Goal: Navigation & Orientation: Find specific page/section

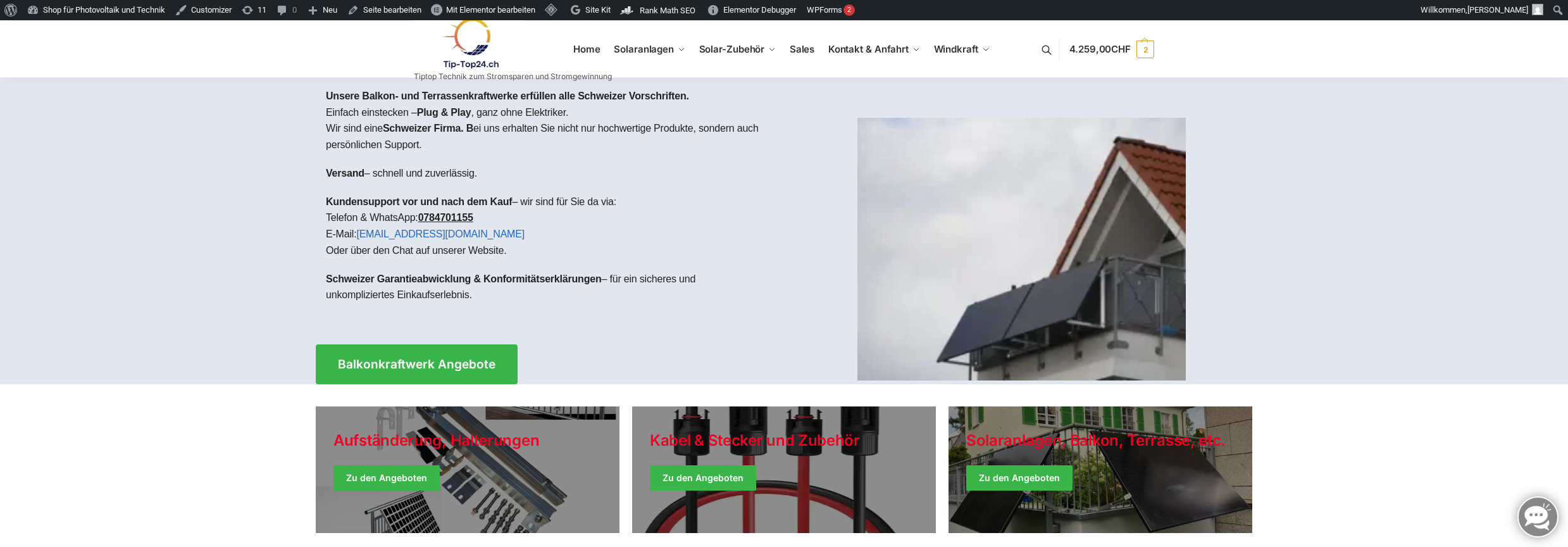
scroll to position [253, 0]
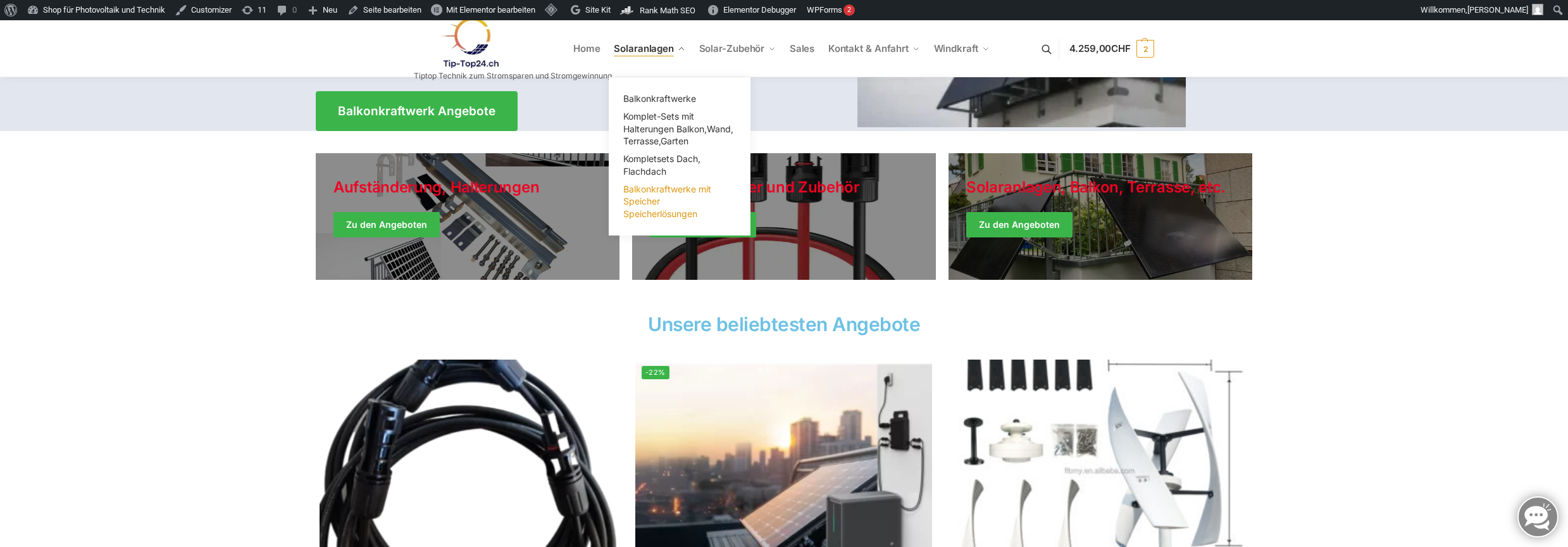
click at [660, 201] on span "Balkonkraftwerke mit Speicher Speicherlösungen" at bounding box center [667, 201] width 88 height 35
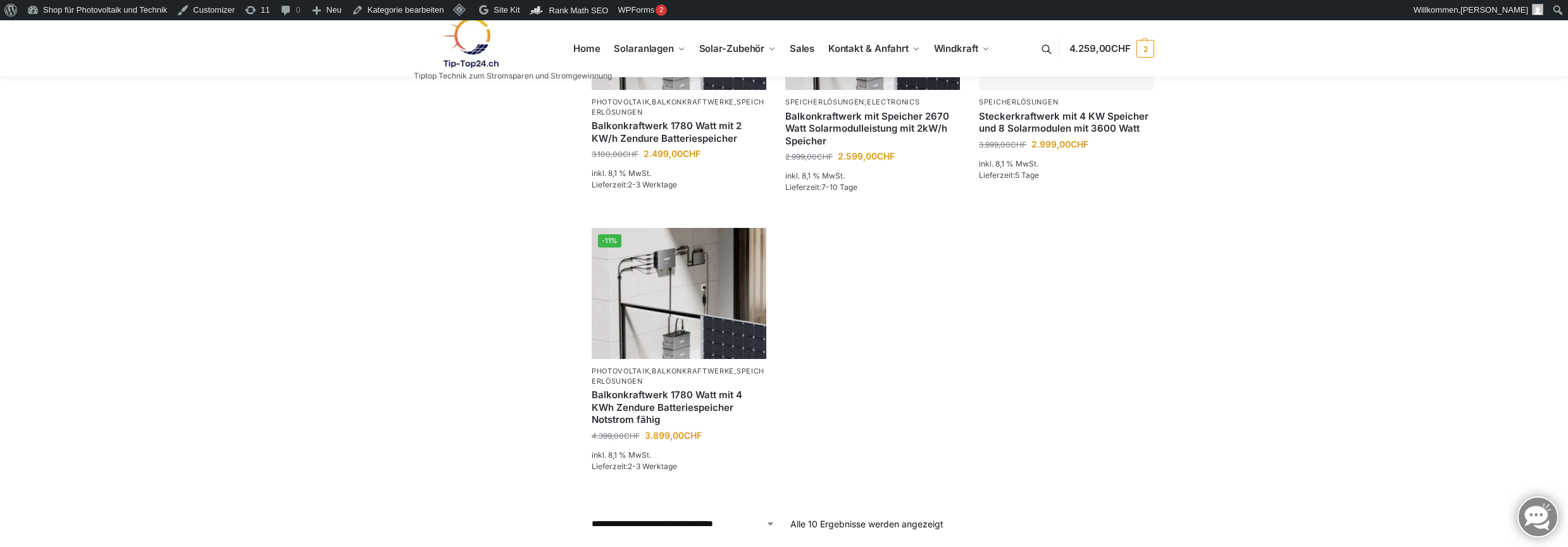
scroll to position [825, 0]
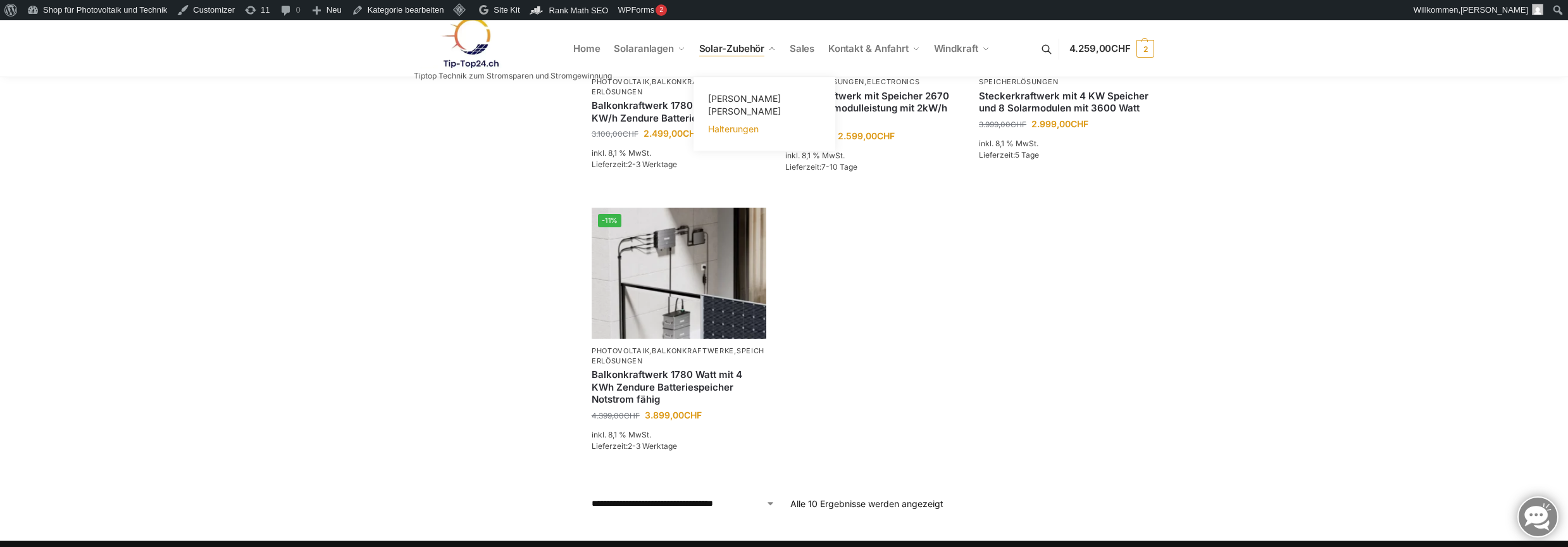
click at [713, 123] on span "Halterungen" at bounding box center [733, 129] width 50 height 11
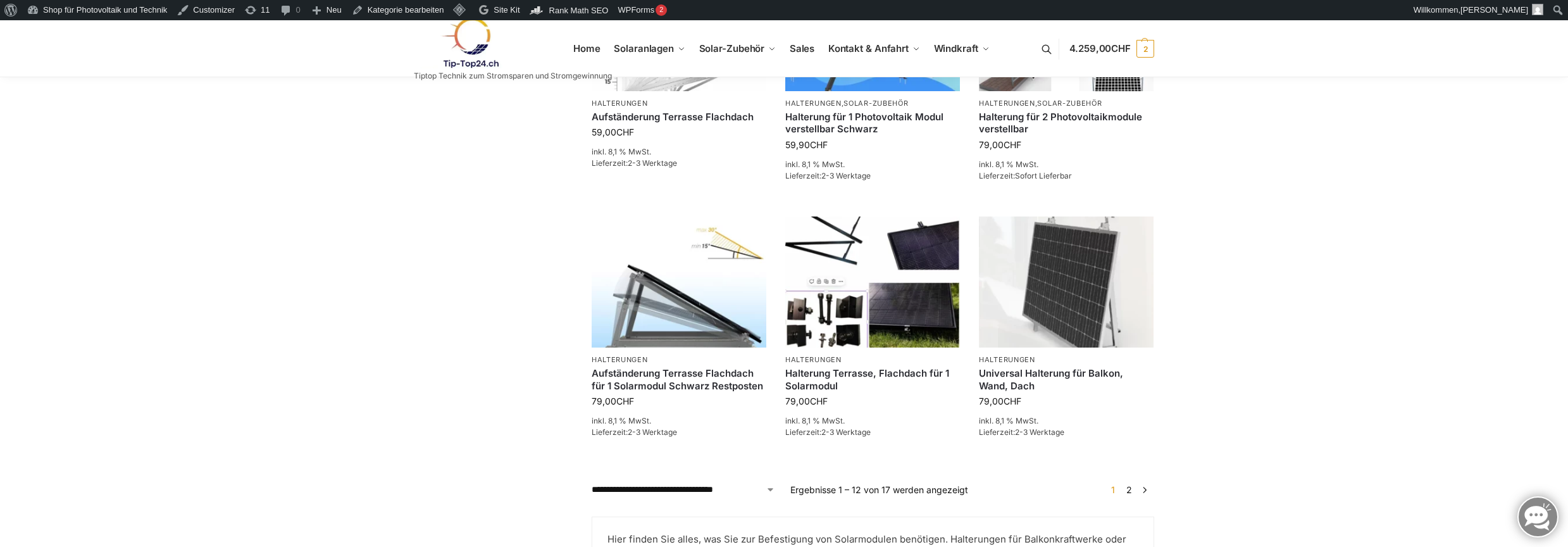
scroll to position [1266, 0]
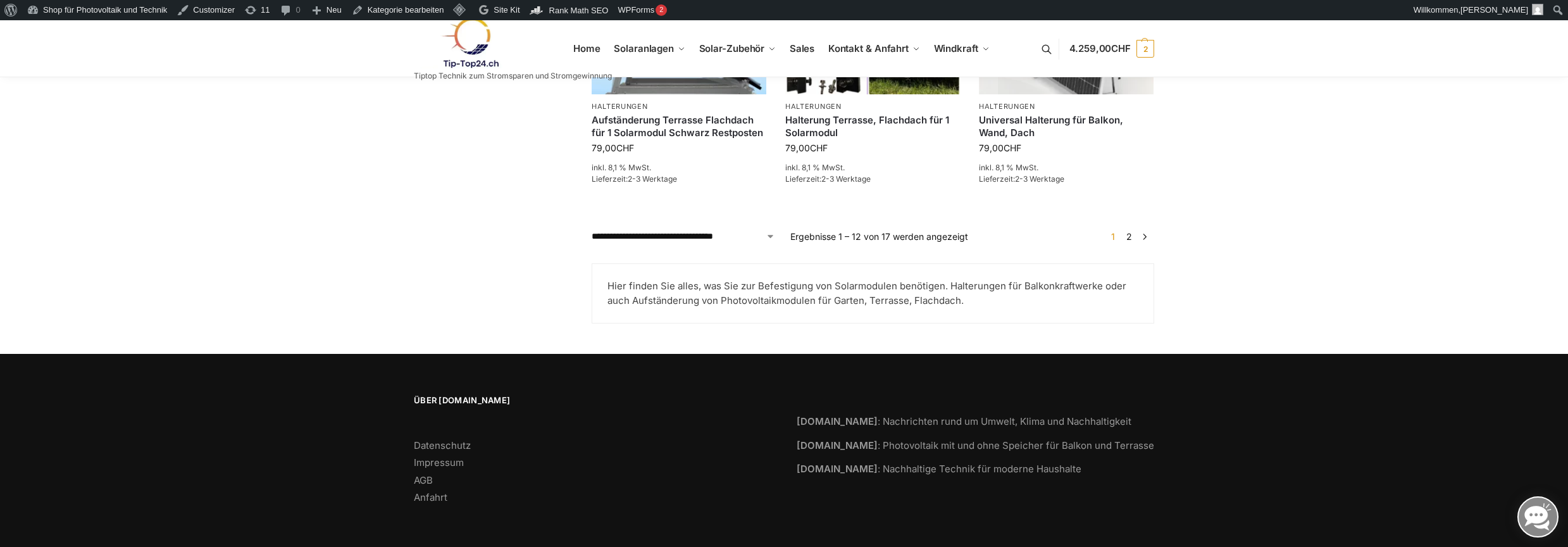
click at [1129, 233] on link "2" at bounding box center [1129, 237] width 12 height 11
